Goal: Information Seeking & Learning: Learn about a topic

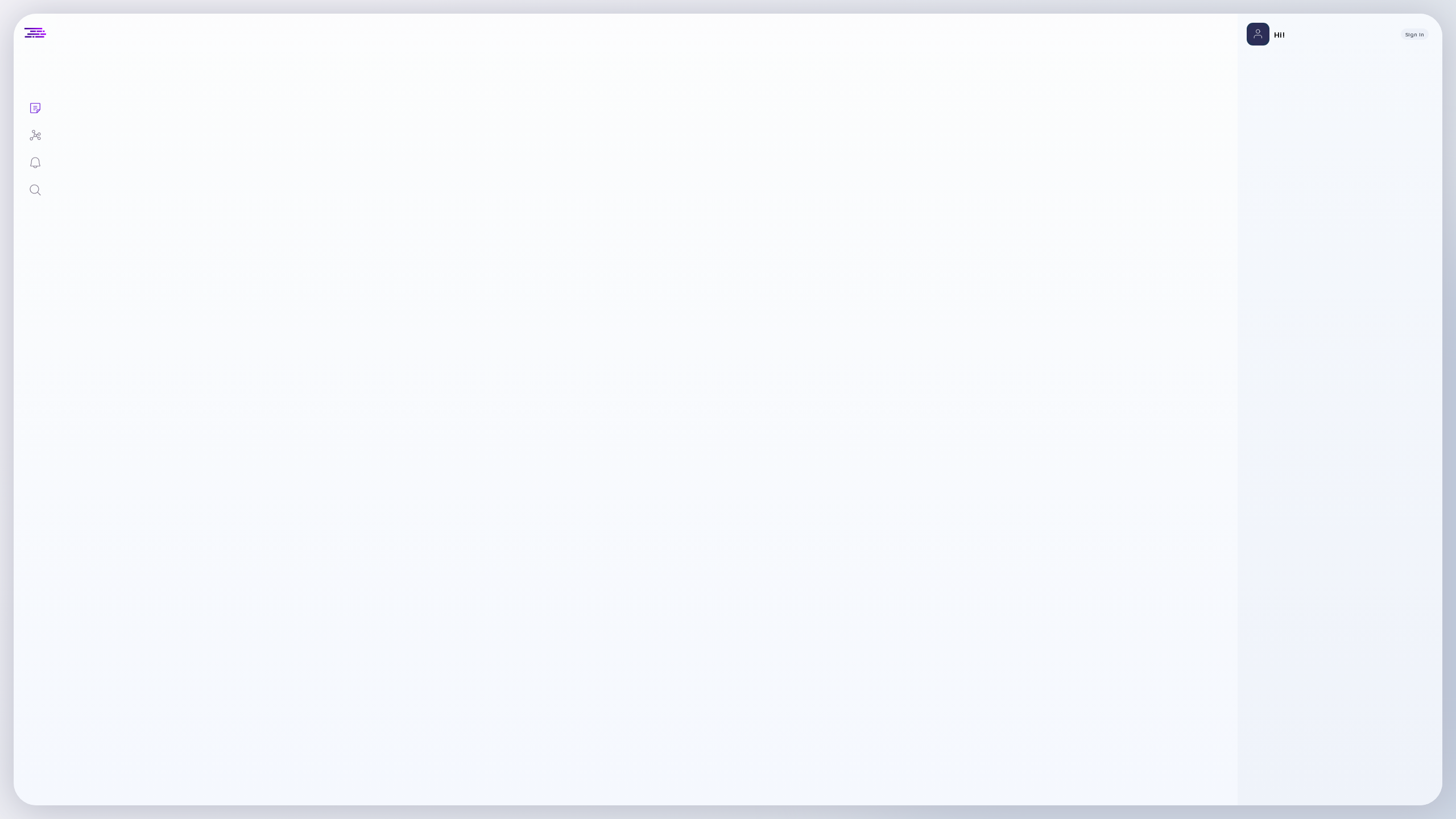
click at [36, 205] on div "Lists Hi! Sign In" at bounding box center [728, 409] width 1429 height 791
click at [36, 196] on icon "Search" at bounding box center [35, 189] width 14 height 14
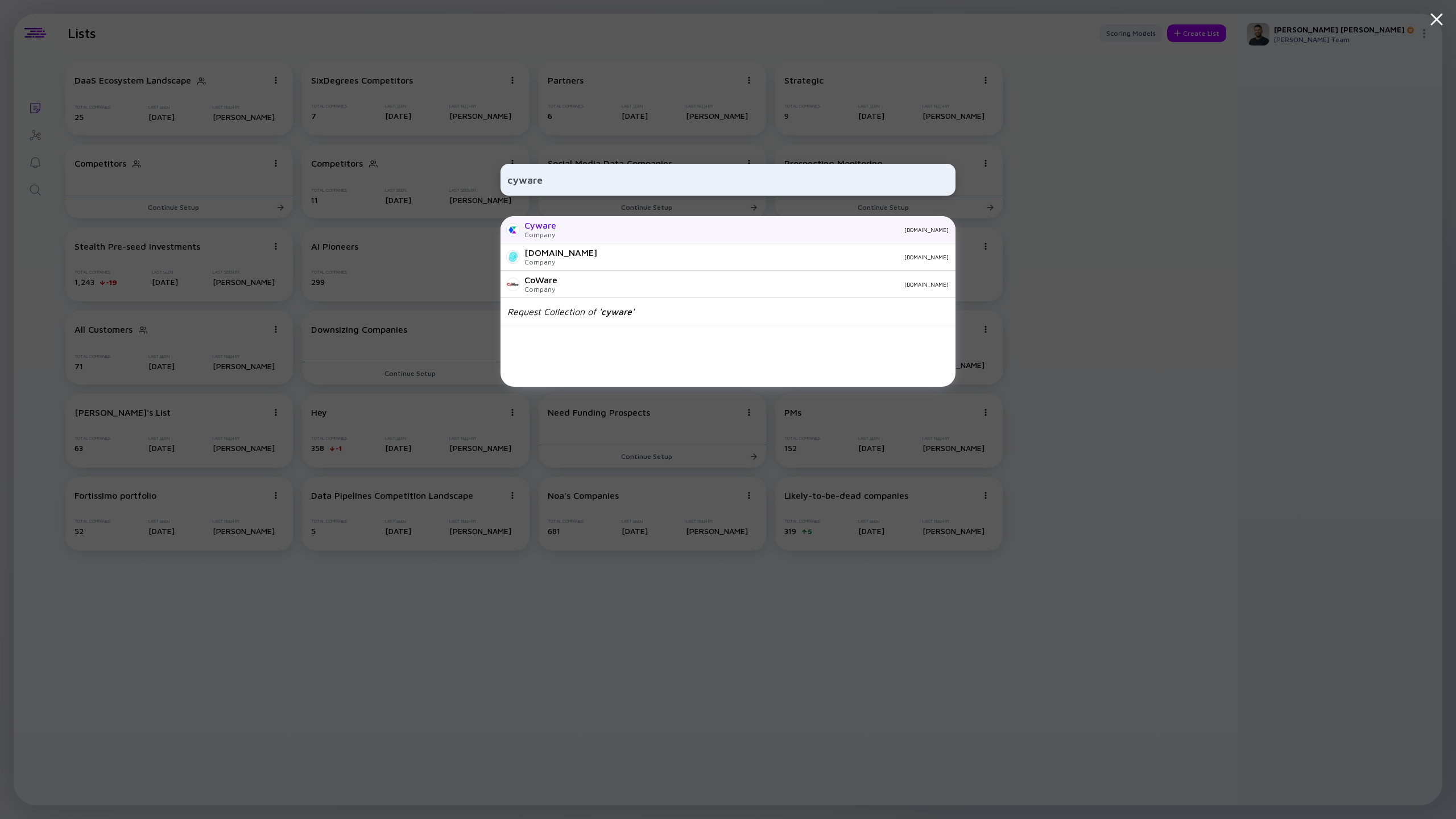
type input "cyware"
click at [567, 231] on div "[DOMAIN_NAME]" at bounding box center [757, 229] width 383 height 7
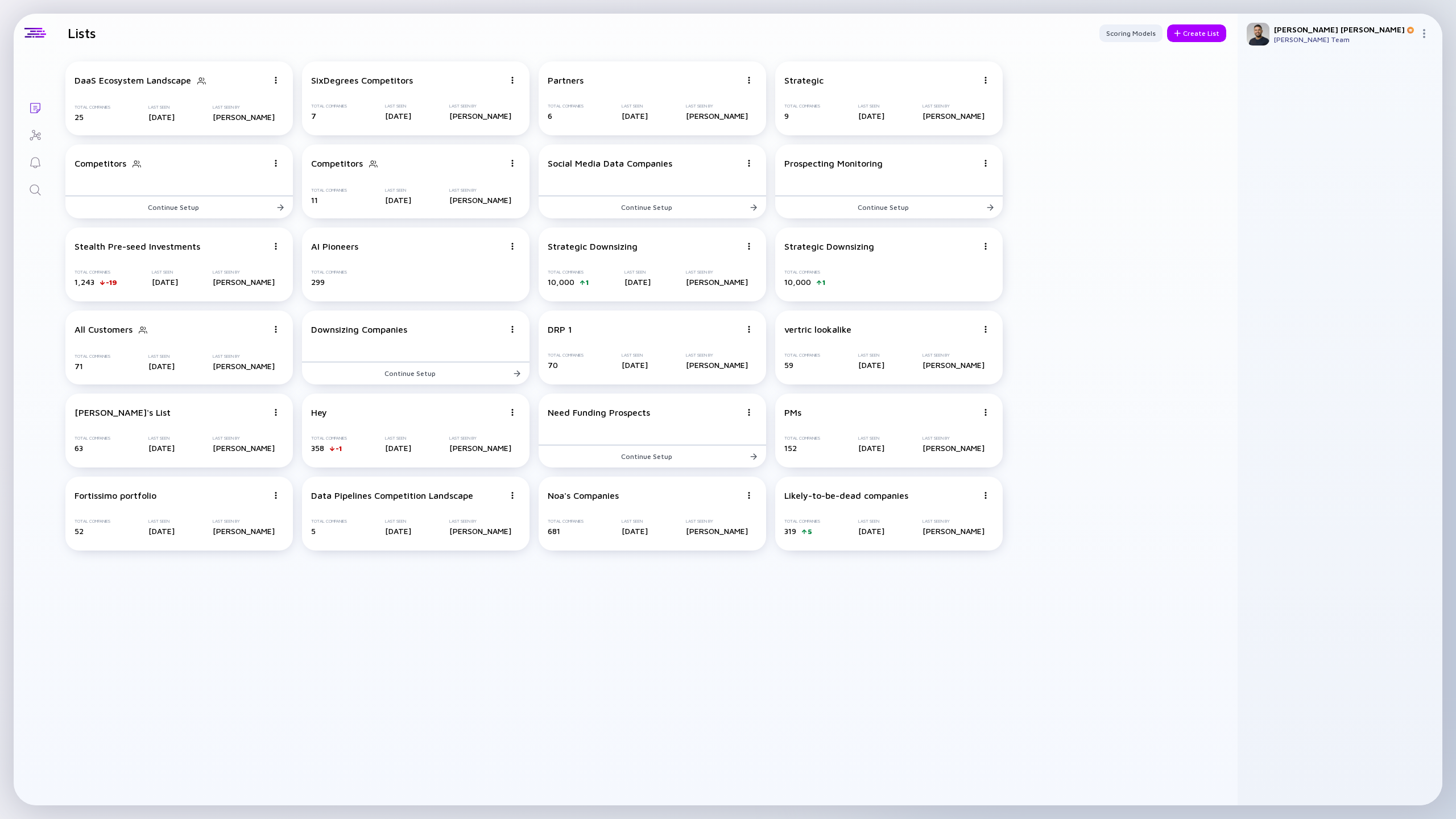
click at [41, 195] on link "Search" at bounding box center [35, 189] width 43 height 27
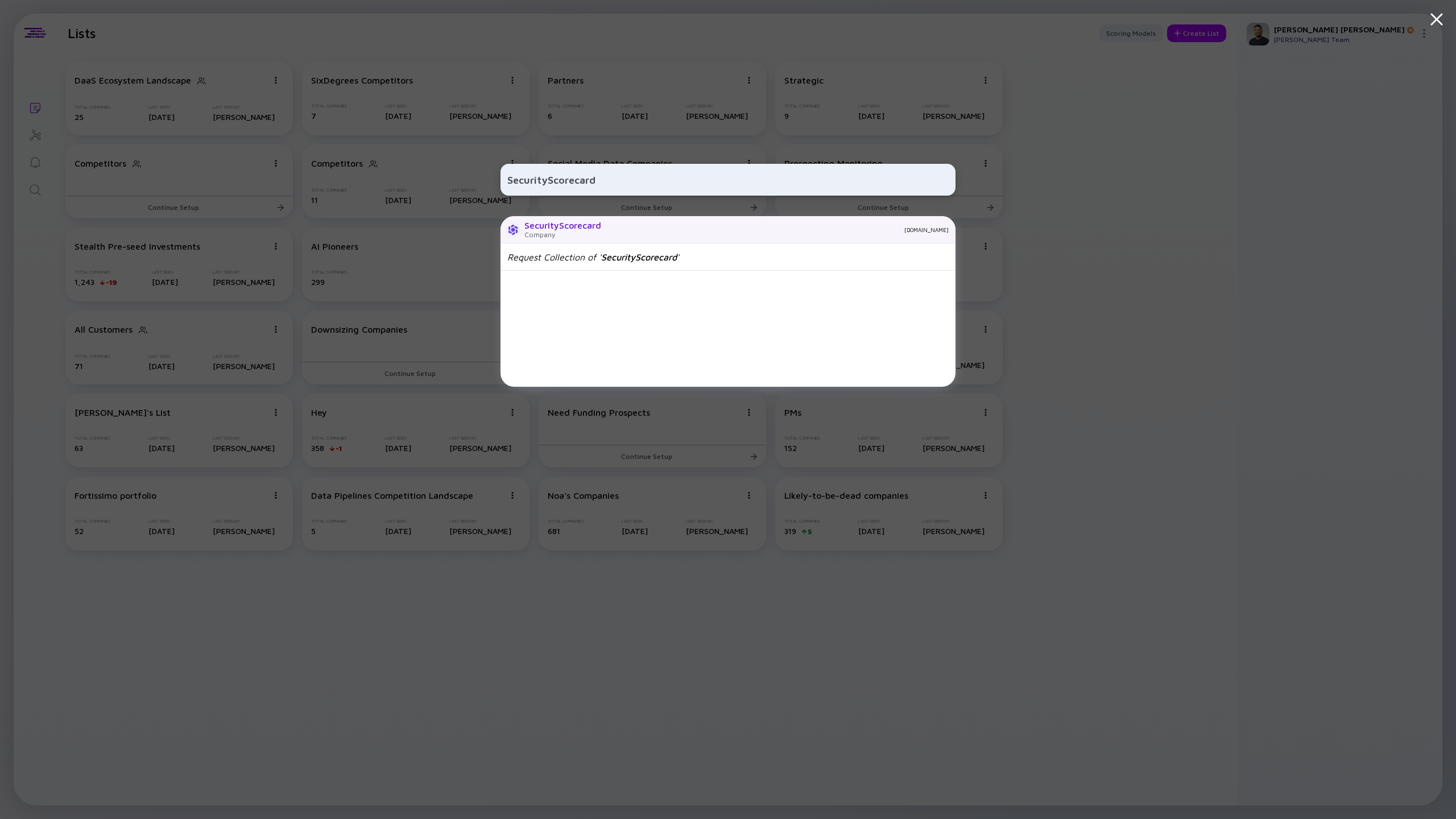
type input "SecurityScorecard"
click at [569, 222] on div "SecurityScorecard" at bounding box center [563, 226] width 77 height 10
